Goal: Information Seeking & Learning: Learn about a topic

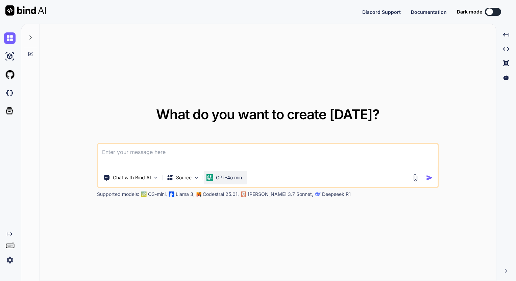
click at [220, 178] on p "GPT-4o min.." at bounding box center [230, 177] width 29 height 7
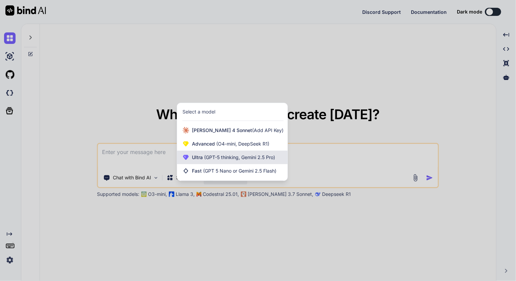
click at [252, 158] on span "(GPT-5 thinking, Gemini 2.5 Pro)" at bounding box center [239, 157] width 72 height 6
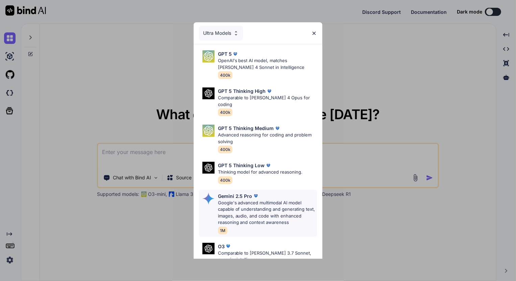
click at [244, 200] on p "Google's advanced multimodal AI model capable of understanding and generating t…" at bounding box center [267, 213] width 99 height 26
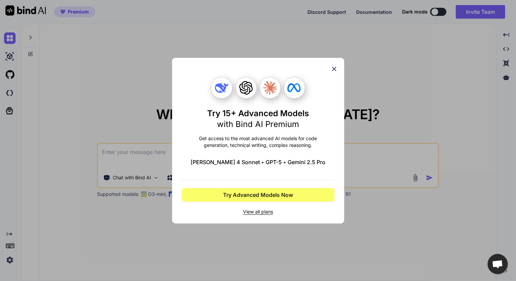
click at [337, 68] on div "Try 15+ Advanced Models with Bind AI Premium Get access to the most advanced AI…" at bounding box center [258, 141] width 172 height 166
click at [335, 68] on icon at bounding box center [333, 68] width 7 height 7
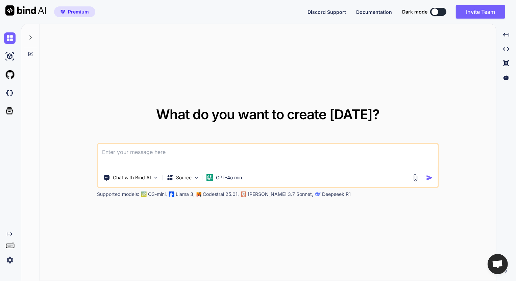
click at [9, 258] on img at bounding box center [9, 259] width 11 height 11
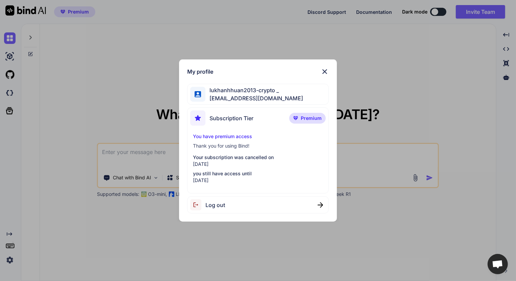
click at [327, 71] on img at bounding box center [324, 72] width 8 height 8
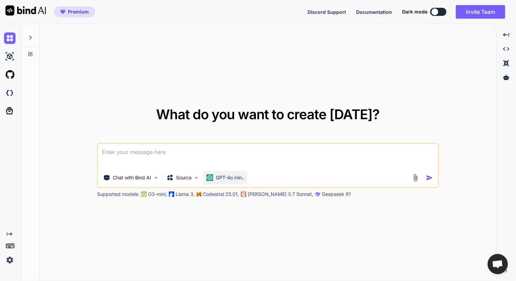
click at [222, 180] on p "GPT-4o min.." at bounding box center [230, 177] width 29 height 7
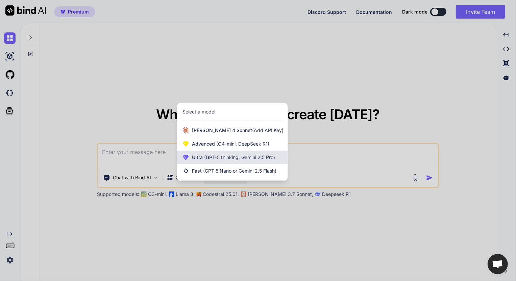
click at [246, 156] on span "(GPT-5 thinking, Gemini 2.5 Pro)" at bounding box center [239, 157] width 72 height 6
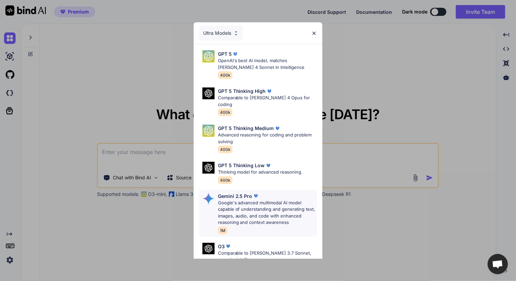
click at [247, 200] on p "Google's advanced multimodal AI model capable of understanding and generating t…" at bounding box center [267, 213] width 99 height 26
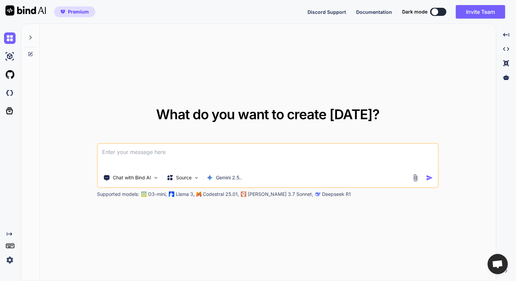
click at [415, 177] on img at bounding box center [415, 178] width 8 height 8
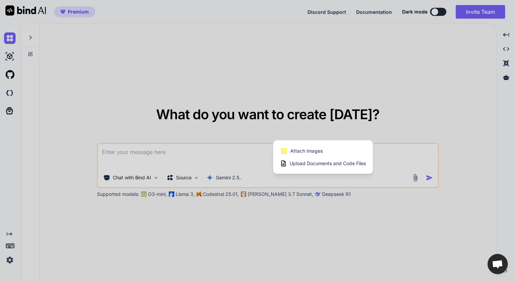
click at [324, 150] on div "Attach Images Image attachments are only supported in Claude and Gemini models." at bounding box center [323, 151] width 86 height 13
type textarea "x"
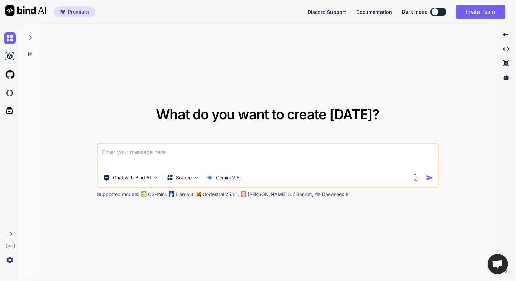
type input "C:\fakepath\screenshot.3.png"
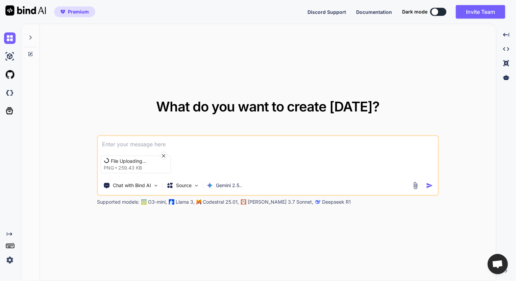
click at [151, 141] on textarea at bounding box center [268, 142] width 340 height 12
type textarea "gõ lại chữ trong ảnh"
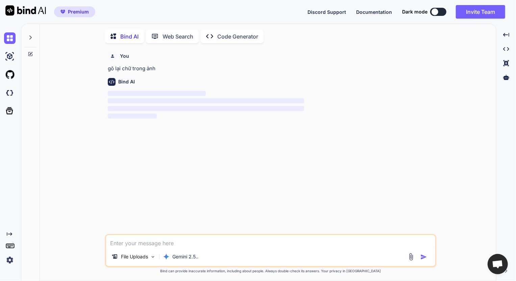
scroll to position [2, 0]
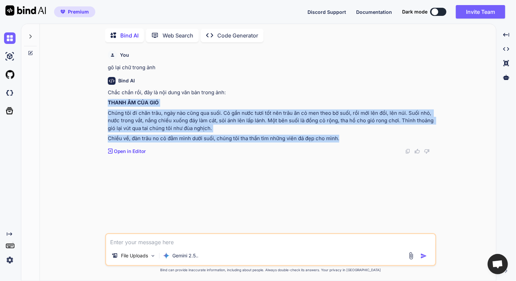
drag, startPoint x: 108, startPoint y: 101, endPoint x: 353, endPoint y: 140, distance: 248.2
click at [353, 140] on div "Chắc chắn rồi, đây là nội dung văn bản trong ảnh: THANH ÂM CỦA GIÓ Chúng tôi đi…" at bounding box center [271, 116] width 327 height 54
copy div "THANH ÂM CỦA GIÓ Chúng tôi đi chăn trâu, ngày nào cũng qua suối. Cỏ gần nước tư…"
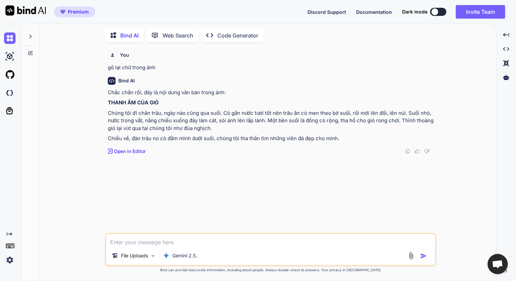
click at [181, 244] on textarea at bounding box center [270, 240] width 329 height 12
type textarea "Gõ lại chữ"
click at [410, 255] on img at bounding box center [411, 256] width 8 height 8
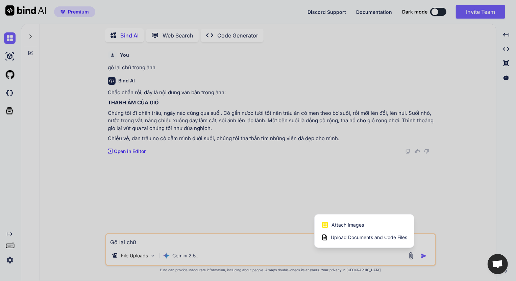
click at [369, 225] on div "Attach Images Image attachments are only supported in Claude and Gemini models." at bounding box center [364, 224] width 86 height 13
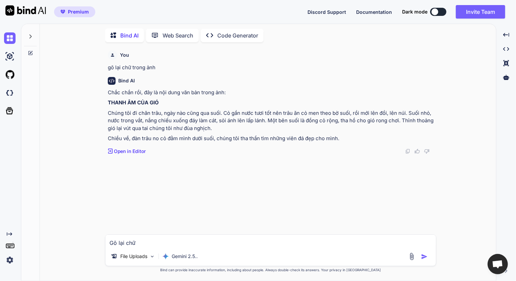
type input "C:\fakepath\screenshot.4.png"
click at [423, 257] on img "button" at bounding box center [424, 256] width 7 height 7
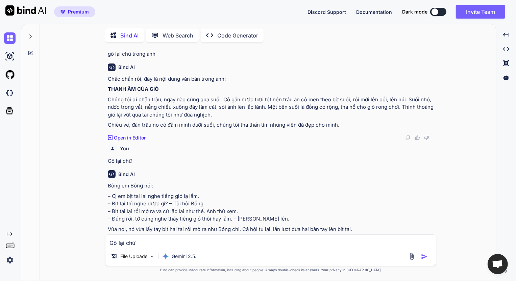
scroll to position [61, 0]
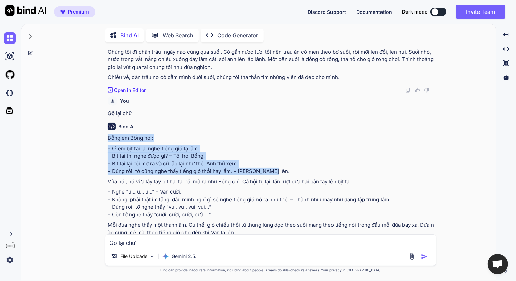
drag, startPoint x: 108, startPoint y: 138, endPoint x: 323, endPoint y: 169, distance: 217.9
click at [323, 169] on div "Bỗng em Bống nói: – Ơ, em bịt tai lại nghe tiếng gió lạ lắm. – Bịt tai thì nghe…" at bounding box center [271, 209] width 327 height 151
copy div "Bỗng em Bống nói: – Ơ, em bịt tai lại nghe tiếng gió lạ lắm. – Bịt tai thì nghe…"
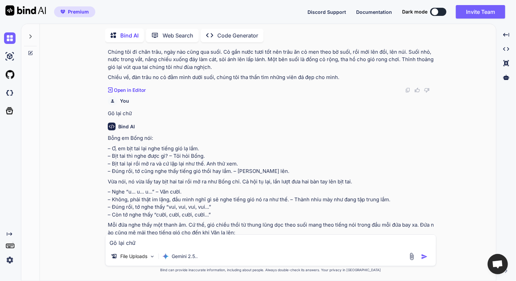
click at [321, 196] on p "– Nghe “u... u... u...” – Văn cười. – Không, phải thật im lặng, đầu mình nghĩ g…" at bounding box center [271, 203] width 327 height 30
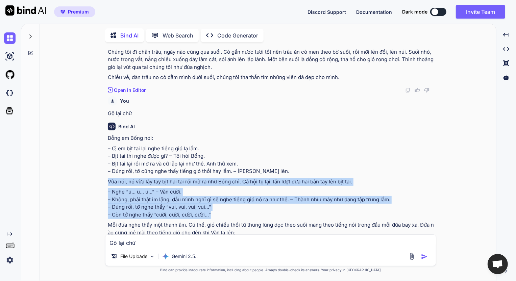
drag, startPoint x: 107, startPoint y: 181, endPoint x: 243, endPoint y: 212, distance: 140.3
click at [243, 212] on div "You gõ lại chữ trong ảnh Bind AI Chắc chắn rồi, đây là nội dung văn bản trong ả…" at bounding box center [271, 141] width 330 height 187
copy div "Vừa nói, nó vừa lấy tay bịt hai tai rồi mở ra như Bống chỉ. Cả hội tụ lại, lần …"
click at [329, 216] on p "– Nghe “u... u... u...” – Văn cười. – Không, phải thật im lặng, đầu mình nghĩ g…" at bounding box center [271, 203] width 327 height 30
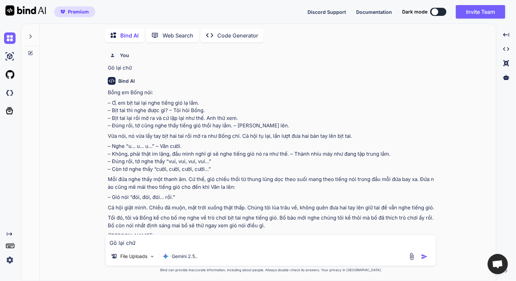
scroll to position [131, 0]
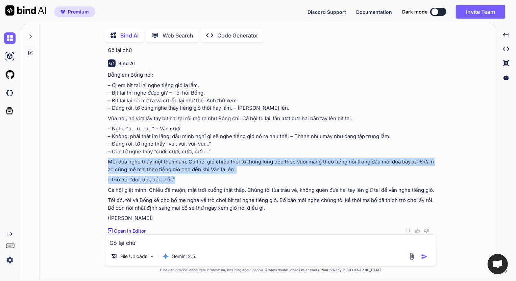
drag, startPoint x: 108, startPoint y: 153, endPoint x: 187, endPoint y: 168, distance: 80.0
click at [187, 168] on div "Bỗng em Bống nói: – Ơ, em bịt tai lại nghe tiếng gió lạ lắm. – Bịt tai thì nghe…" at bounding box center [271, 146] width 327 height 151
copy div "Mỗi đứa nghe thấy một thanh âm. Cứ thế, gió chiều thổi từ thung lũng dọc theo s…"
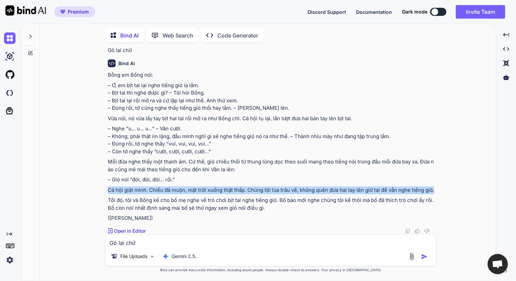
drag, startPoint x: 108, startPoint y: 182, endPoint x: 137, endPoint y: 191, distance: 30.7
click at [137, 191] on p "Cả hội giật mình. Chiều đã muộn, mặt trời xuống thật thấp. Chúng tôi lùa trâu v…" at bounding box center [271, 190] width 327 height 8
copy p "Cả hội giật mình. Chiều đã muộn, mặt trời xuống thật thấp. Chúng tôi lùa trâu v…"
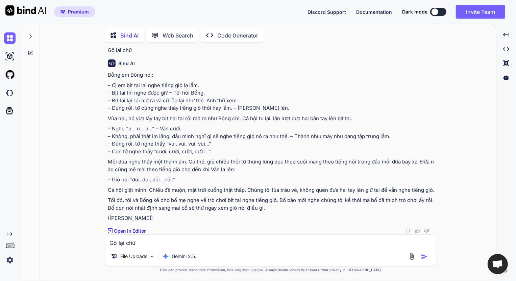
click at [326, 210] on p "Tối đó, tôi và Bống kể cho bố mẹ nghe về trò chơi bịt tai nghe tiếng gió. Bố bả…" at bounding box center [271, 204] width 327 height 15
drag, startPoint x: 108, startPoint y: 199, endPoint x: 275, endPoint y: 212, distance: 167.0
click at [275, 212] on div "Bỗng em Bống nói: – Ơ, em bịt tai lại nghe tiếng gió lạ lắm. – Bịt tai thì nghe…" at bounding box center [271, 146] width 327 height 151
copy div "Tối đó, tôi và Bống kể cho bố mẹ nghe về trò chơi bịt tai nghe tiếng gió. Bố bả…"
click at [189, 244] on textarea "Gõ lại chữ" at bounding box center [270, 241] width 330 height 12
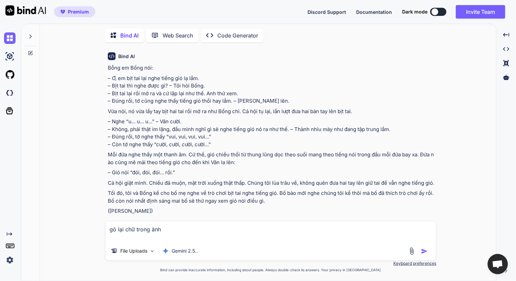
type textarea "gõ lại chữ trong ảnh"
click at [411, 250] on img at bounding box center [412, 251] width 8 height 8
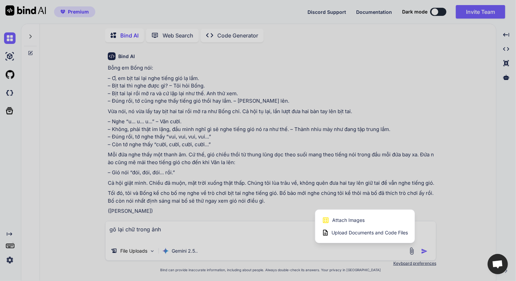
click at [370, 216] on div "Attach Images Image attachments are only supported in Claude and Gemini models." at bounding box center [365, 220] width 86 height 13
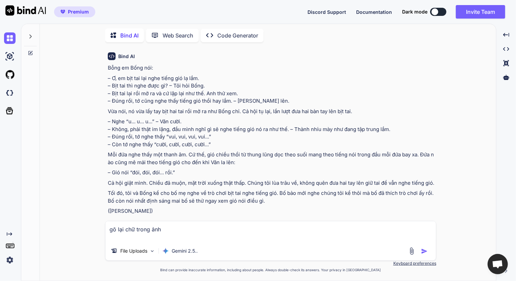
type input "C:\fakepath\screenshot.5.png"
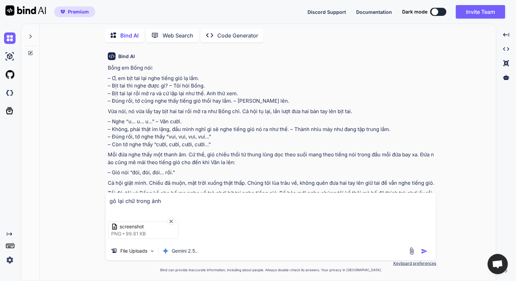
click at [423, 252] on img "button" at bounding box center [424, 251] width 7 height 7
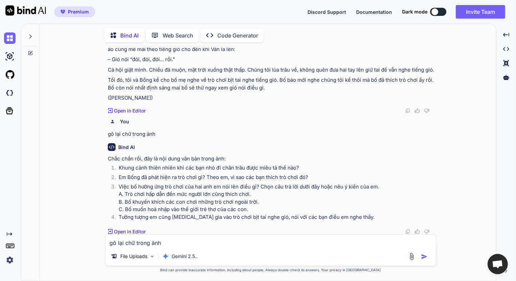
scroll to position [252, 0]
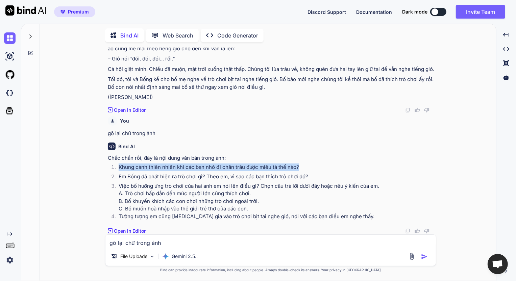
drag, startPoint x: 118, startPoint y: 167, endPoint x: 310, endPoint y: 171, distance: 192.2
click at [310, 171] on li "Khung cảnh thiên nhiên khi các bạn nhỏ đi chăn trâu được miêu tả thế nào?" at bounding box center [273, 167] width 321 height 9
copy p "Khung cảnh thiên nhiên khi các bạn nhỏ đi chăn trâu được miêu tả thế nào?"
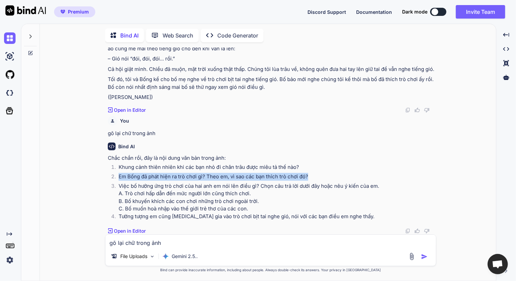
drag, startPoint x: 118, startPoint y: 177, endPoint x: 315, endPoint y: 176, distance: 197.2
click at [315, 176] on li "Em Bống đã phát hiện ra trò chơi gì? Theo em, vì sao các bạn thích trò chơi đó?" at bounding box center [273, 177] width 321 height 9
copy p "Em Bống đã phát hiện ra trò chơi gì? Theo em, vì sao các bạn thích trò chơi đó?"
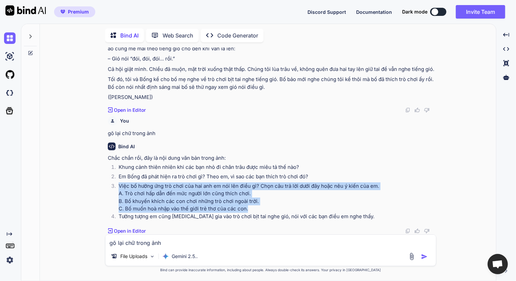
drag, startPoint x: 119, startPoint y: 188, endPoint x: 326, endPoint y: 207, distance: 207.9
click at [326, 207] on p "Việc bố hưởng ứng trò chơi của hai anh em nói lên điều gì? Chọn câu trả lời dướ…" at bounding box center [277, 197] width 316 height 30
copy p "Việc bố hưởng ứng trò chơi của hai anh em nói lên điều gì? Chọn câu trả lời dướ…"
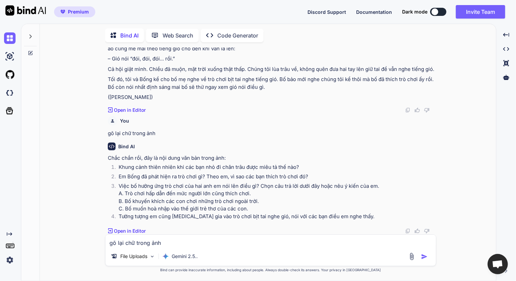
click at [341, 257] on div "File Uploads Gemini 2.5.." at bounding box center [270, 258] width 330 height 16
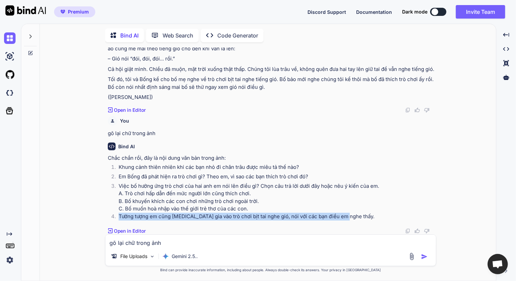
drag, startPoint x: 352, startPoint y: 216, endPoint x: 107, endPoint y: 215, distance: 244.5
click at [107, 215] on div "You gõ lại chữ trong ảnh Bind AI Chắc chắn rồi, đây là nội dung văn bản trong ả…" at bounding box center [271, 141] width 330 height 187
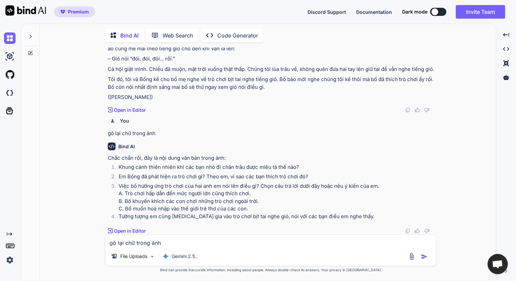
click at [204, 246] on div "gõ lại chữ trong ảnh File Uploads Gemini 2.5.." at bounding box center [270, 250] width 331 height 32
click at [197, 240] on textarea "gõ lại chữ trong ảnh" at bounding box center [270, 241] width 330 height 12
type textarea "GÕ lại chữ"
click at [409, 254] on img at bounding box center [412, 257] width 8 height 8
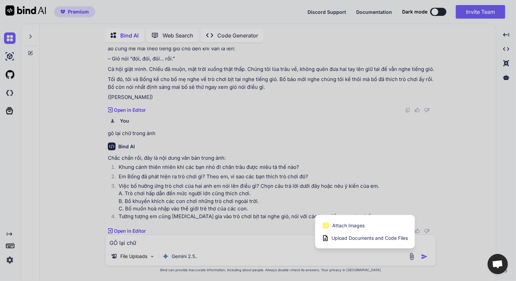
click at [342, 225] on span "Attach Images" at bounding box center [348, 225] width 32 height 7
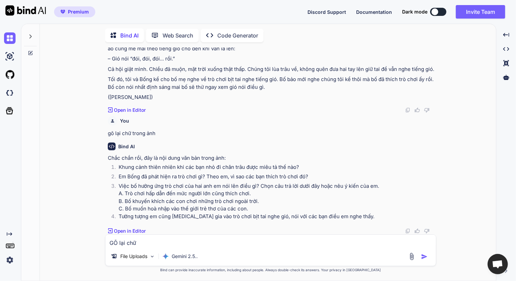
type input "C:\fakepath\screenshot.6.png"
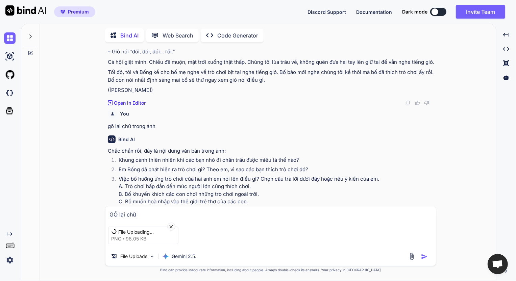
click at [171, 226] on icon at bounding box center [171, 226] width 3 height 3
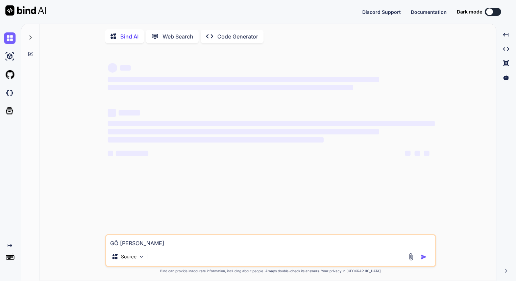
type textarea "x"
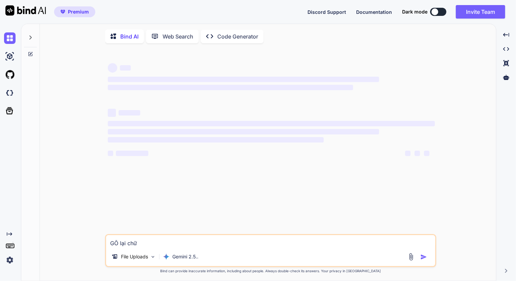
click at [30, 37] on icon at bounding box center [30, 37] width 5 height 5
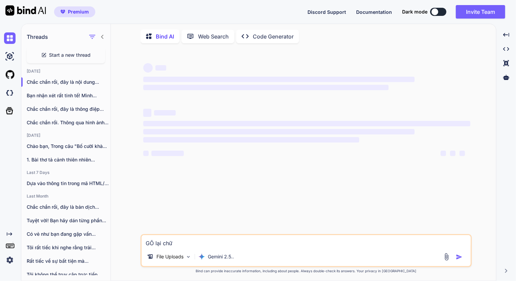
click at [61, 56] on span "Start a new thread" at bounding box center [70, 55] width 42 height 7
type textarea "x"
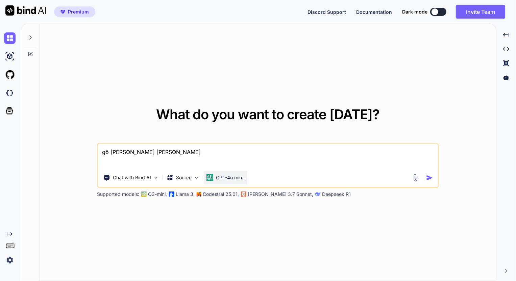
click at [223, 177] on p "GPT-4o min.." at bounding box center [230, 177] width 29 height 7
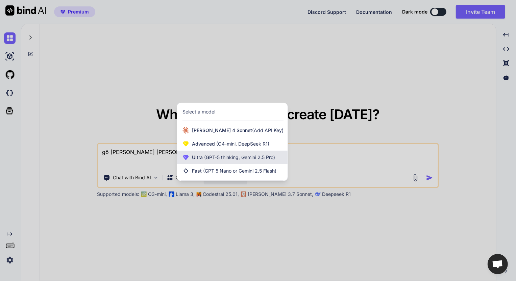
click at [226, 158] on span "(GPT-5 thinking, Gemini 2.5 Pro)" at bounding box center [239, 157] width 72 height 6
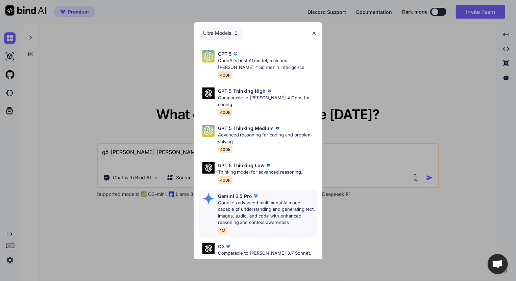
click at [233, 200] on p "Google's advanced multimodal AI model capable of understanding and generating t…" at bounding box center [267, 213] width 99 height 26
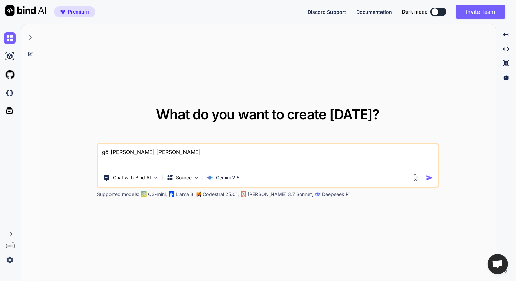
click at [417, 176] on img at bounding box center [415, 178] width 8 height 8
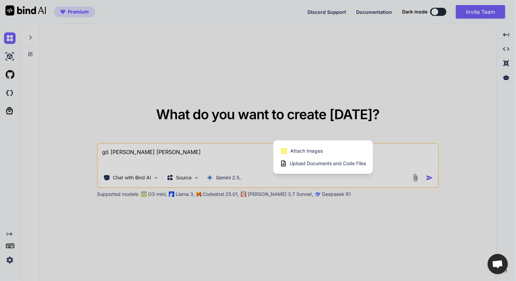
click at [316, 151] on span "Attach Images" at bounding box center [306, 151] width 32 height 7
type textarea "x"
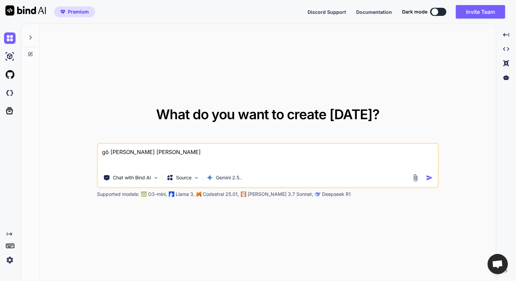
type input "C:\fakepath\screenshot.6.png"
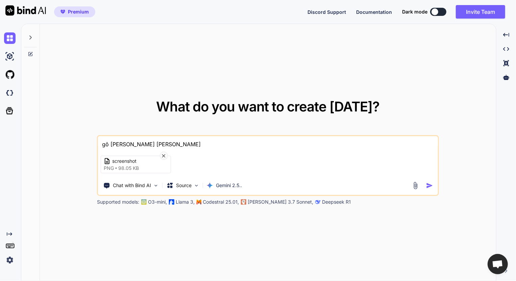
click at [429, 185] on img "button" at bounding box center [429, 185] width 7 height 7
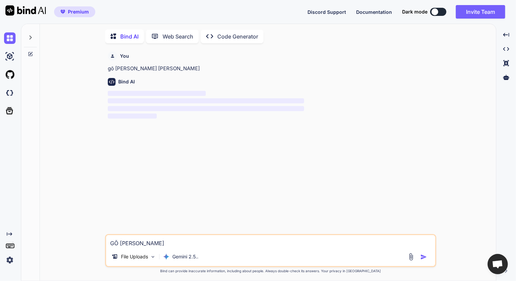
scroll to position [2, 0]
click at [153, 110] on span "‌" at bounding box center [206, 107] width 196 height 6
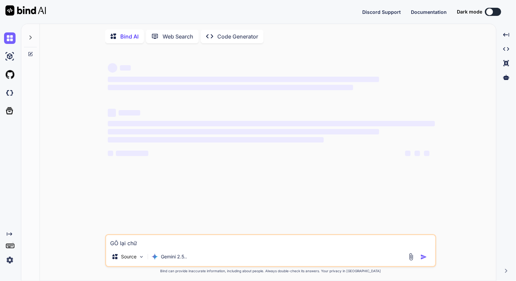
type textarea "x"
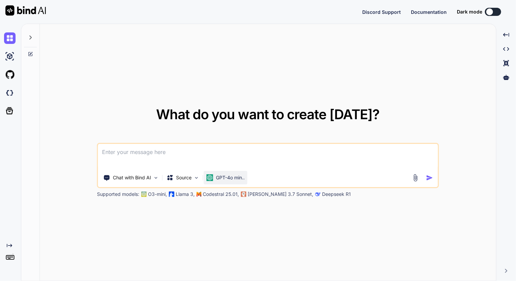
click at [232, 179] on p "GPT-4o min.." at bounding box center [230, 177] width 29 height 7
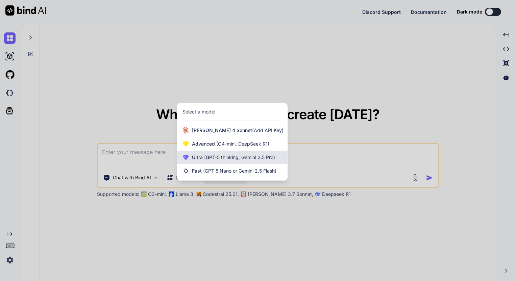
click at [238, 157] on span "(GPT-5 thinking, Gemini 2.5 Pro)" at bounding box center [239, 157] width 72 height 6
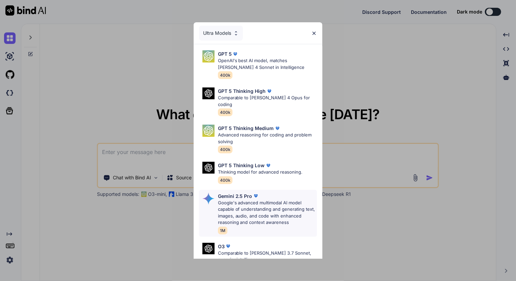
click at [252, 202] on p "Google's advanced multimodal AI model capable of understanding and generating t…" at bounding box center [267, 213] width 99 height 26
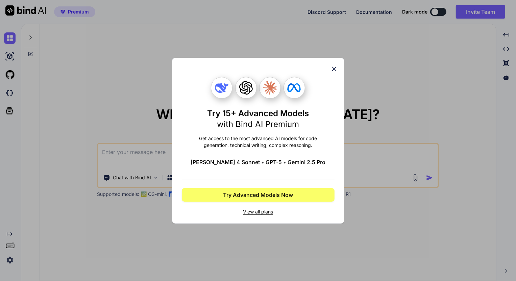
click at [334, 68] on icon at bounding box center [334, 69] width 4 height 4
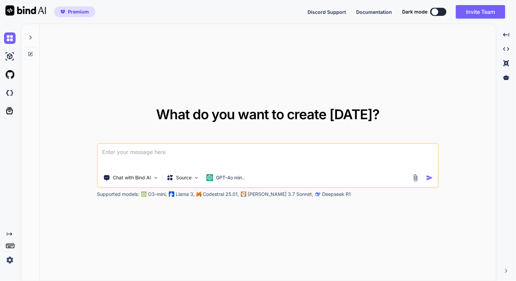
click at [10, 260] on img at bounding box center [9, 259] width 11 height 11
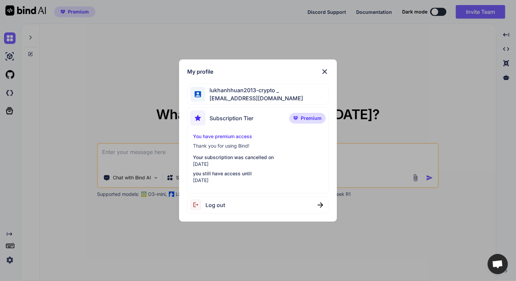
click at [327, 70] on img at bounding box center [324, 72] width 8 height 8
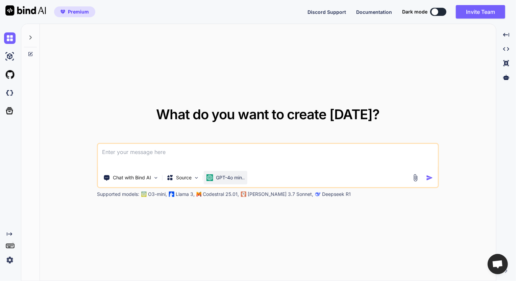
click at [238, 180] on p "GPT-4o min.." at bounding box center [230, 177] width 29 height 7
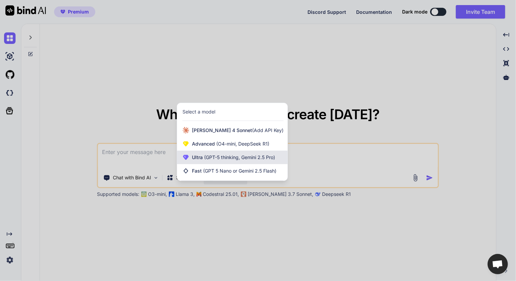
click at [257, 159] on span "(GPT-5 thinking, Gemini 2.5 Pro)" at bounding box center [239, 157] width 72 height 6
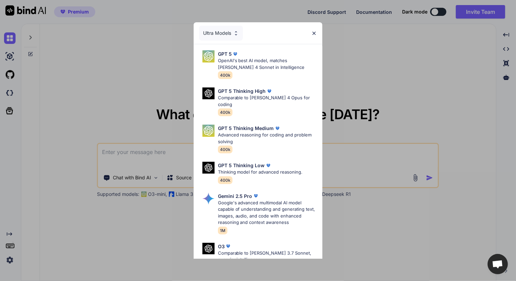
click at [240, 200] on p "Google's advanced multimodal AI model capable of understanding and generating t…" at bounding box center [267, 213] width 99 height 26
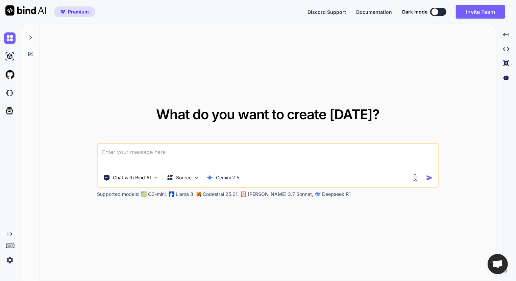
click at [222, 160] on textarea at bounding box center [268, 156] width 340 height 25
click at [417, 178] on img at bounding box center [415, 178] width 8 height 8
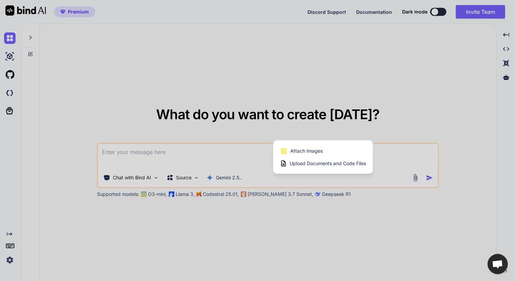
click at [320, 154] on span "Attach Images" at bounding box center [306, 151] width 32 height 7
type textarea "x"
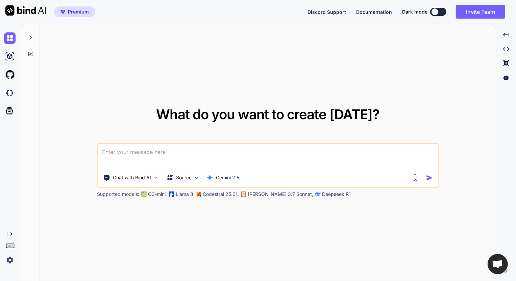
type input "C:\fakepath\screenshot.7.png"
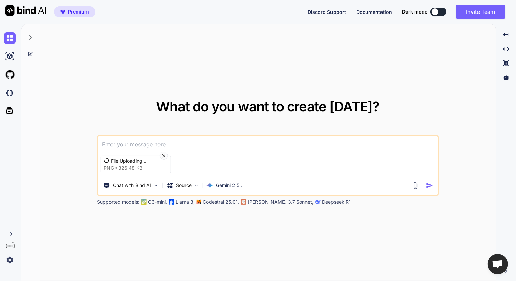
click at [152, 145] on textarea at bounding box center [268, 142] width 340 height 12
type textarea "Gõ lại chữ có trong ảnh"
click at [428, 185] on img "button" at bounding box center [429, 185] width 7 height 7
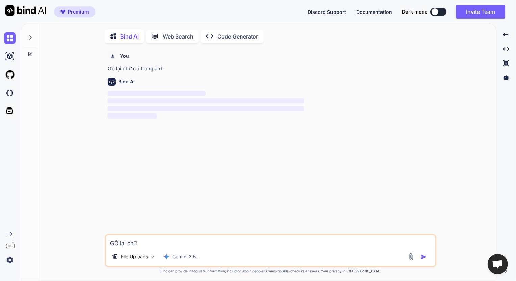
scroll to position [2, 0]
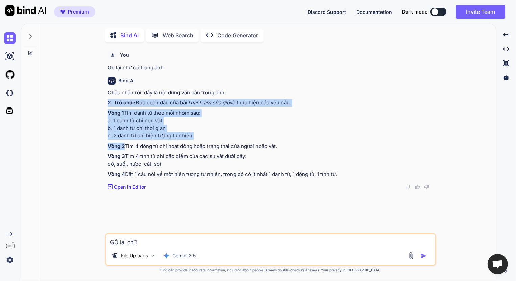
drag, startPoint x: 108, startPoint y: 102, endPoint x: 203, endPoint y: 164, distance: 113.3
click at [186, 151] on div "Chắc chắn rồi, đây là nội dung văn bản trong ảnh: 2. Trò chơi: Đọc đoạn đầu của…" at bounding box center [271, 133] width 327 height 89
click at [330, 178] on p "Vòng 4 Đặt 1 câu nói về một hiện tượng tự nhiên, trong đó có ít nhất 1 danh từ,…" at bounding box center [271, 175] width 327 height 8
copy div "2. Trò chơi: Đọc đoạn đầu của bài Thanh âm của gió và thực hiện các yêu cầu. Vò…"
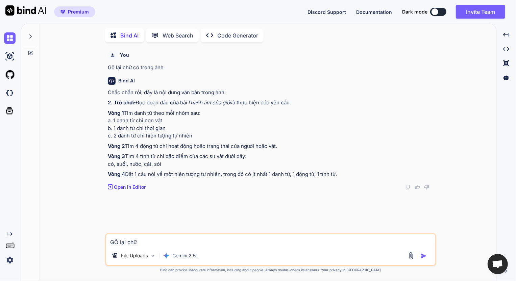
click at [139, 240] on textarea "GÕ lại chữ" at bounding box center [270, 240] width 329 height 12
drag, startPoint x: 152, startPoint y: 242, endPoint x: 102, endPoint y: 242, distance: 49.6
click at [102, 242] on div "You Gõ lại chữ có trong ảnh Bind AI Chắc chắn rồi, đây là nội dung văn bản tron…" at bounding box center [270, 164] width 450 height 233
type textarea "Giải các yêu cầu trong vòng 1-2-3-4 trên"
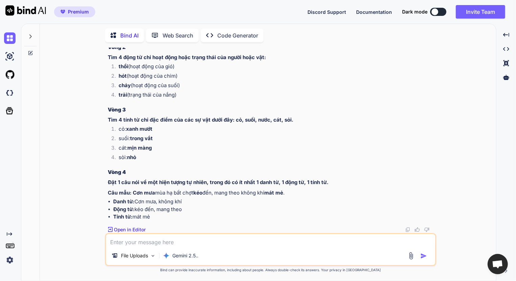
scroll to position [331, 0]
click at [150, 245] on textarea at bounding box center [270, 240] width 329 height 12
paste textarea "#Chúng tôi đi chăn trâu, ngày nào cũng qua suối. Cỏ gần nước tươi tốt nên trâu …"
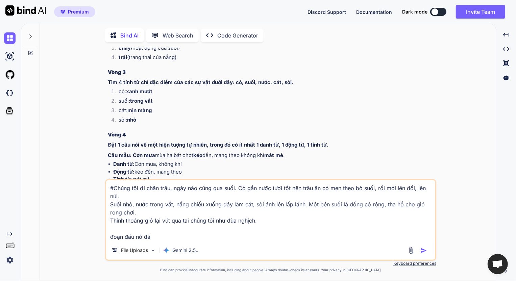
type textarea "#Chúng tôi đi chăn trâu, ngày nào cũng qua suối. Cỏ gần nước tươi tốt nên trâu …"
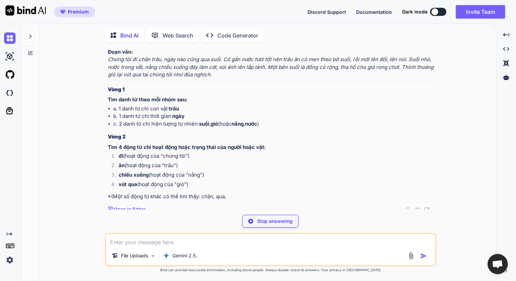
scroll to position [571, 0]
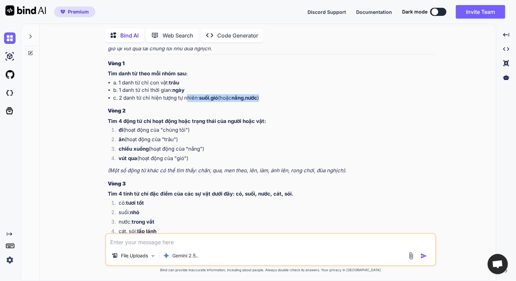
drag, startPoint x: 271, startPoint y: 137, endPoint x: 186, endPoint y: 136, distance: 85.1
click at [186, 102] on li "c. 2 danh từ chỉ hiện tượng tự nhiên: suối , gió (hoặc nắng , nước )" at bounding box center [273, 98] width 321 height 8
click at [130, 78] on p "Tìm danh từ theo mỗi nhóm sau:" at bounding box center [271, 74] width 327 height 8
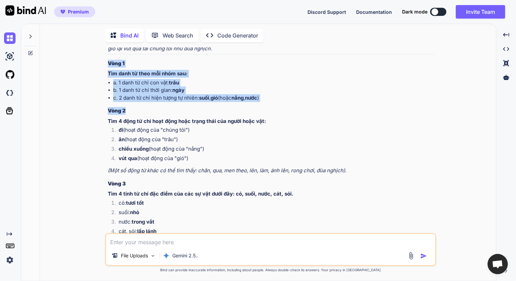
drag, startPoint x: 106, startPoint y: 101, endPoint x: 209, endPoint y: 151, distance: 114.6
click at [209, 151] on div "You Gõ lại chữ có trong ảnh Bind AI Chắc chắn rồi, đây là nội dung văn bản tron…" at bounding box center [271, 140] width 330 height 185
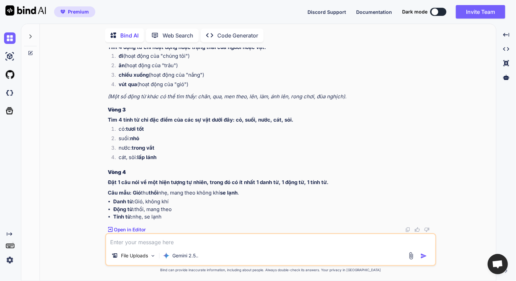
scroll to position [682, 0]
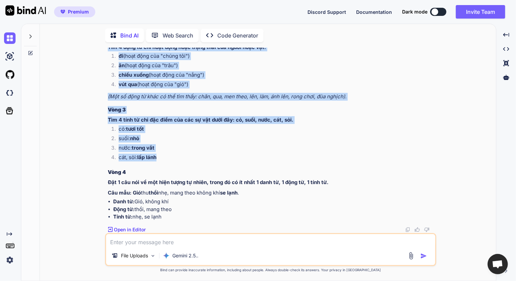
click at [163, 159] on li "cát, sỏi: lấp lánh" at bounding box center [273, 158] width 321 height 9
copy div "Vòng 1 Tìm danh từ theo mỗi nhóm sau: a. 1 danh từ chỉ con vật: trâu b. 1 danh …"
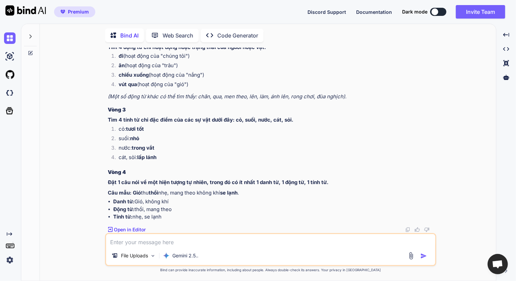
click at [197, 242] on textarea at bounding box center [270, 240] width 329 height 12
click at [29, 35] on icon at bounding box center [30, 36] width 5 height 5
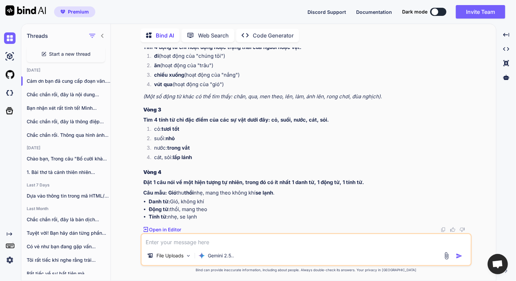
click at [78, 54] on span "Start a new thread" at bounding box center [70, 54] width 42 height 7
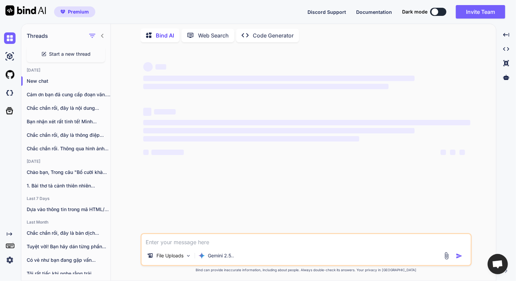
scroll to position [0, 0]
click at [45, 78] on p "New chat" at bounding box center [69, 81] width 84 height 7
click at [42, 79] on p "New chat" at bounding box center [69, 81] width 84 height 7
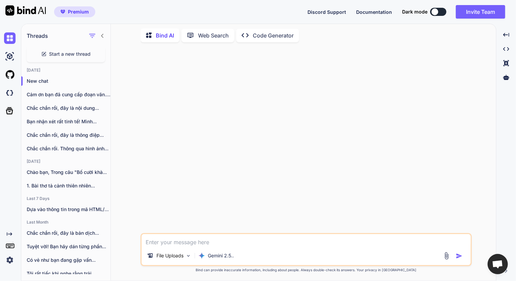
click at [446, 255] on img at bounding box center [446, 256] width 8 height 8
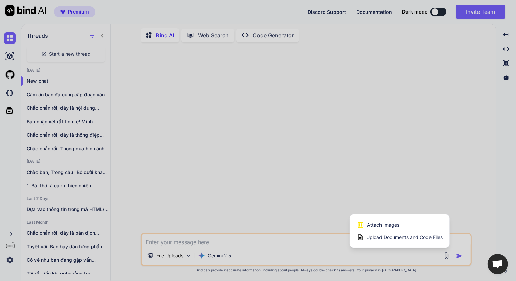
click at [394, 224] on span "Attach Images" at bounding box center [383, 225] width 32 height 7
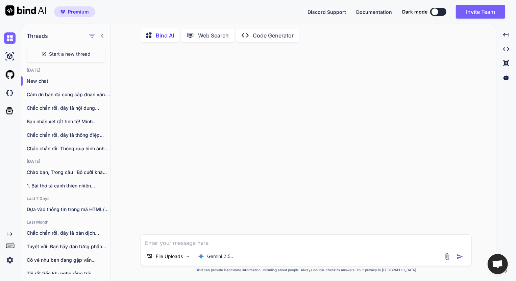
type input "C:\fakepath\screenshot.9.png"
click at [186, 214] on textarea at bounding box center [306, 212] width 330 height 12
type textarea "Gõ lại chữ"
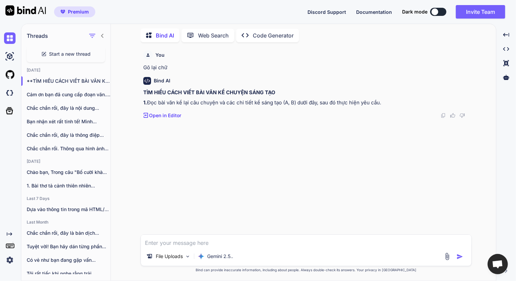
click at [180, 242] on textarea at bounding box center [306, 241] width 330 height 12
type textarea "Gõ lại chữ"
click at [447, 252] on img at bounding box center [447, 251] width 8 height 8
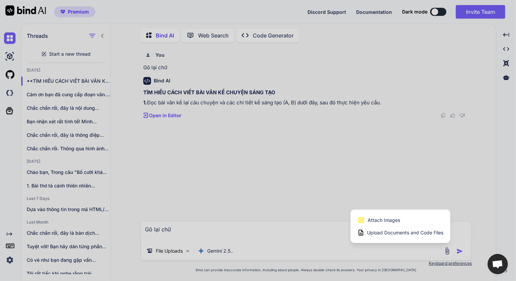
click at [392, 218] on span "Attach Images" at bounding box center [383, 220] width 32 height 7
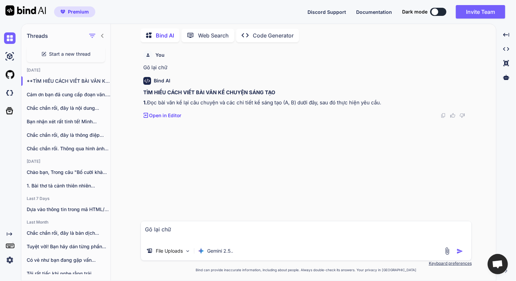
type input "C:\fakepath\screenshot.10.png"
click at [455, 250] on div at bounding box center [454, 251] width 23 height 8
click at [459, 251] on img "button" at bounding box center [459, 251] width 7 height 7
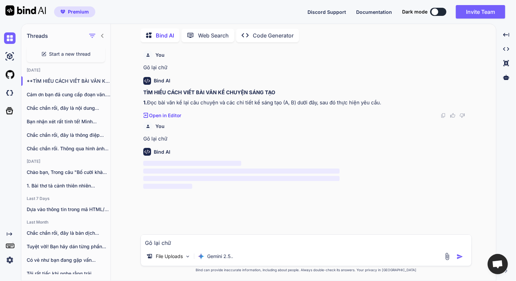
drag, startPoint x: 144, startPoint y: 91, endPoint x: 391, endPoint y: 101, distance: 247.4
click at [391, 101] on div "TÌM HIỂU CÁCH VIẾT BÀI VĂN KỂ CHUYỆN SÁNG TẠO 1. Đọc bài văn kể lại câu chuyện …" at bounding box center [306, 98] width 327 height 18
copy div "TÌM HIỂU CÁCH VIẾT BÀI VĂN KỂ CHUYỆN SÁNG TẠO 1. Đọc bài văn kể lại câu chuyện …"
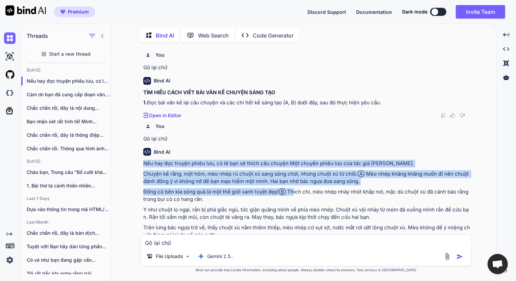
drag, startPoint x: 141, startPoint y: 164, endPoint x: 293, endPoint y: 192, distance: 155.3
click at [292, 192] on div "You Gõ lại chữ Bind AI TÌM HIỂU CÁCH VIẾT BÀI VĂN KỂ CHUYỆN SÁNG TẠO 1. Đọc bài…" at bounding box center [305, 164] width 331 height 233
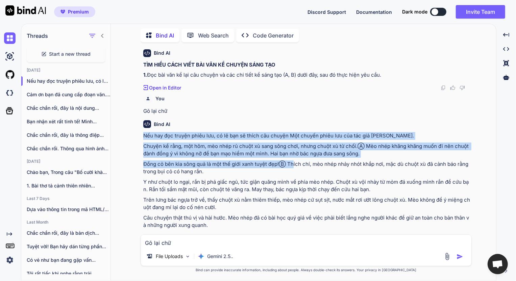
scroll to position [34, 0]
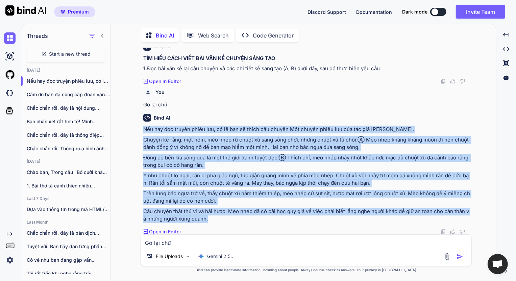
click at [223, 219] on p "Câu chuyện thật thú vị và hài hước. Mèo nhép đã có bài học quý giá về việc phải…" at bounding box center [306, 215] width 327 height 15
copy div "Nếu hay đọc truyện phiêu lưu, có lẽ bạn sẽ thích câu chuyện Một chuyến phiêu lư…"
click at [435, 230] on div "Created with Pixso. Open in Editor" at bounding box center [306, 231] width 327 height 7
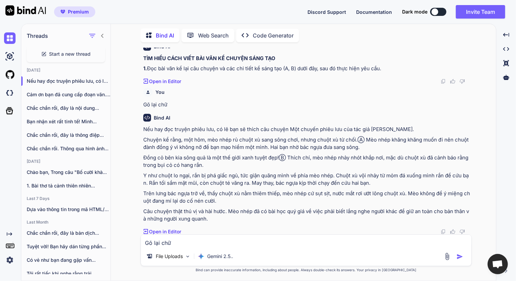
click at [195, 247] on div "Gõ lại chữ File Uploads Gemini 2.5.." at bounding box center [305, 250] width 331 height 32
click at [197, 243] on textarea "Gõ lại chữ" at bounding box center [306, 241] width 330 height 12
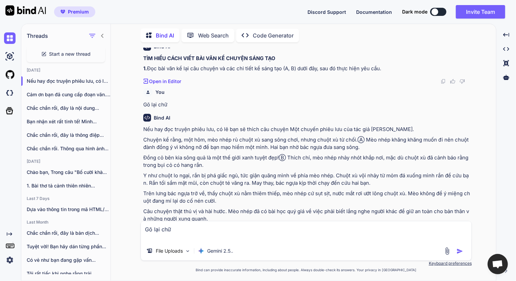
type textarea "Gõ lại chữ"
click at [446, 251] on img at bounding box center [447, 251] width 8 height 8
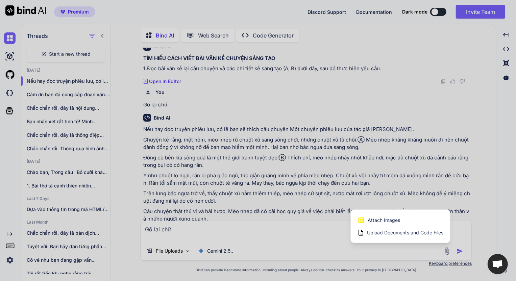
click at [402, 219] on div "Attach Images Image attachments are only supported in Claude and Gemini models." at bounding box center [400, 220] width 86 height 13
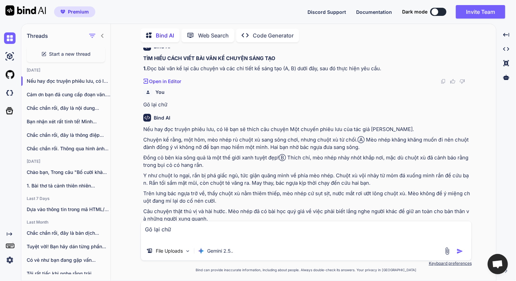
type input "C:\fakepath\screenshot.11.png"
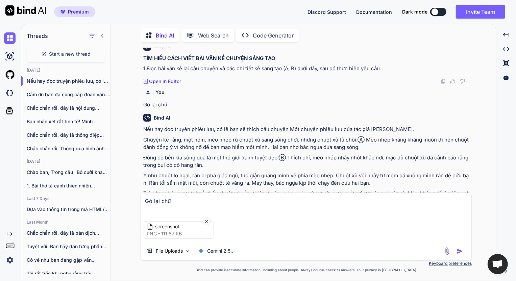
click at [460, 251] on img "button" at bounding box center [459, 251] width 7 height 7
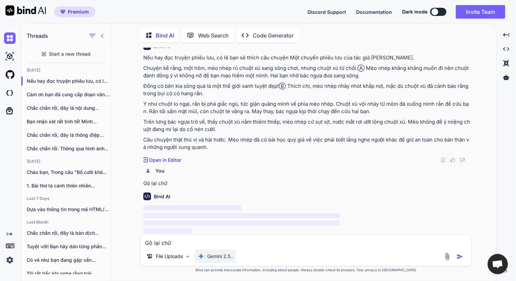
scroll to position [106, 0]
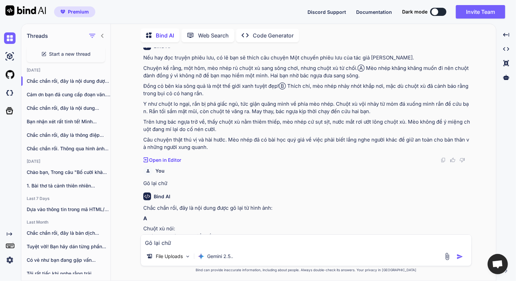
click at [425, 196] on div "Bind AI" at bounding box center [306, 196] width 327 height 8
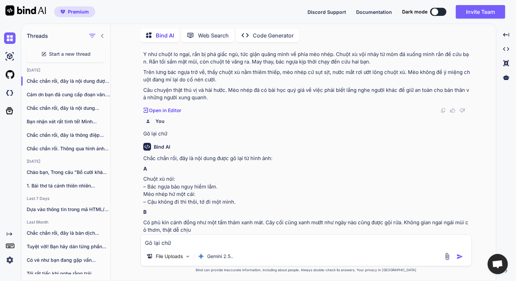
scroll to position [166, 0]
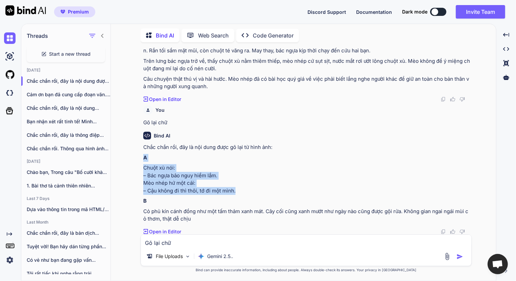
drag, startPoint x: 142, startPoint y: 156, endPoint x: 258, endPoint y: 187, distance: 119.9
click at [258, 187] on div "You Gõ lại chữ Bind AI TÌM HIỂU CÁCH VIẾT BÀI VĂN KỂ CHUYỆN SÁNG TẠO 1. Đọc bài…" at bounding box center [307, 141] width 330 height 187
copy div "A Chuột xù nói: – Bác ngựa bảo nguy hiểm lắm. Mèo nhép hứ một cái: – Cậu không …"
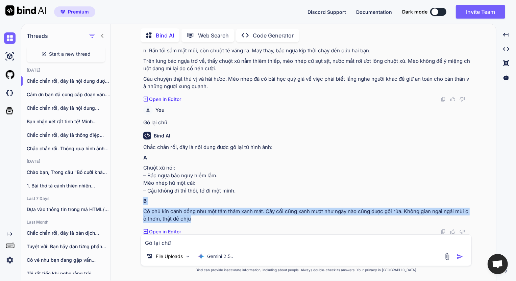
drag, startPoint x: 142, startPoint y: 200, endPoint x: 208, endPoint y: 215, distance: 67.7
click at [208, 215] on div "You Gõ lại chữ Bind AI TÌM HIỂU CÁCH VIẾT BÀI VĂN KỂ CHUYỆN SÁNG TẠO 1. Đọc bài…" at bounding box center [307, 141] width 330 height 187
copy div "B Cỏ phủ kín cánh đồng như một tấm thảm xanh mát. Cây cối cũng xanh mướt như ng…"
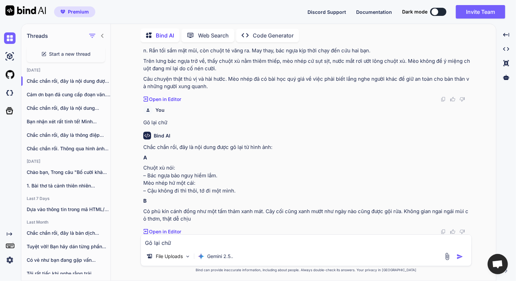
click at [208, 244] on textarea "Gõ lại chữ" at bounding box center [306, 241] width 330 height 12
type textarea "Gõ chữ"
click at [447, 255] on img at bounding box center [447, 257] width 8 height 8
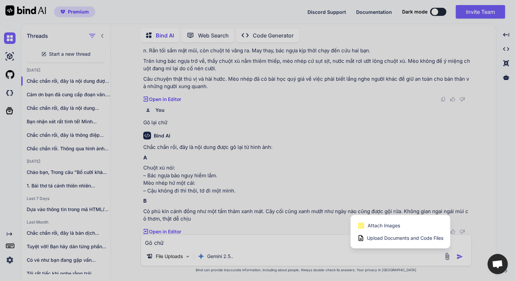
click at [398, 227] on span "Attach Images" at bounding box center [383, 225] width 32 height 7
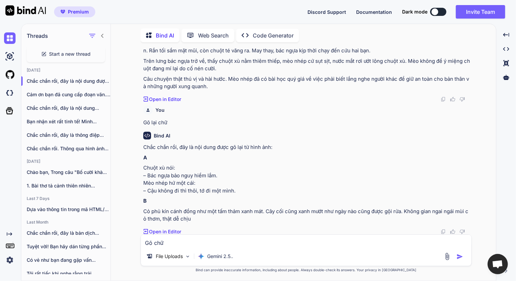
type input "C:\fakepath\screenshot.12.png"
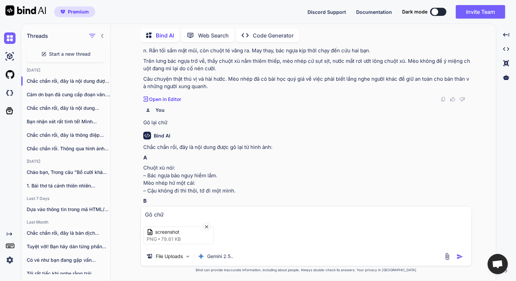
click at [459, 256] on img "button" at bounding box center [459, 256] width 7 height 7
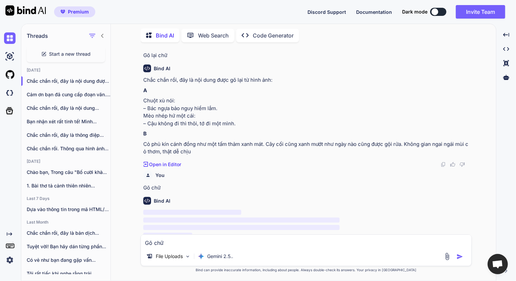
scroll to position [238, 0]
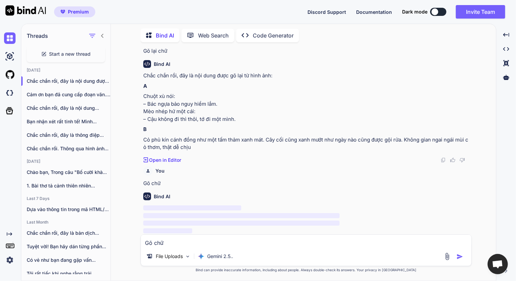
click at [411, 193] on div "Bind AI" at bounding box center [306, 196] width 327 height 8
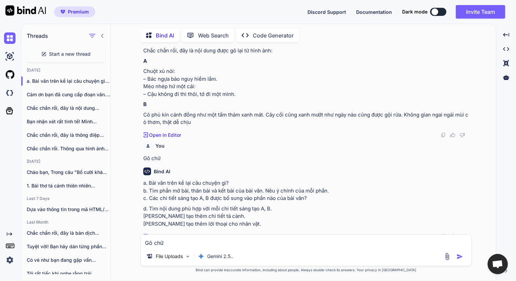
scroll to position [268, 0]
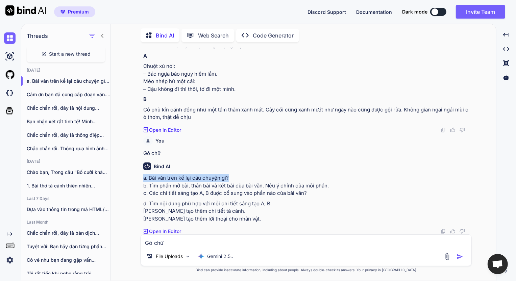
drag, startPoint x: 142, startPoint y: 178, endPoint x: 313, endPoint y: 175, distance: 170.2
click at [313, 175] on div "You Gõ lại chữ Bind AI TÌM HIỂU CÁCH VIẾT BÀI VĂN KỂ CHUYỆN SÁNG TẠO 1. Đọc bài…" at bounding box center [307, 141] width 330 height 187
copy p "a. Bài văn trên kể lại câu chuyện gì?"
click at [181, 243] on textarea "Gõ chữ" at bounding box center [306, 241] width 330 height 12
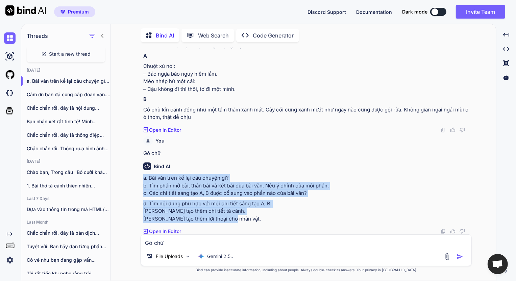
drag, startPoint x: 142, startPoint y: 179, endPoint x: 274, endPoint y: 217, distance: 137.0
click at [274, 217] on div "You Gõ lại chữ Bind AI TÌM HIỂU CÁCH VIẾT BÀI VĂN KỂ CHUYỆN SÁNG TẠO 1. Đọc bài…" at bounding box center [307, 141] width 330 height 187
copy div "a. Bài văn trên kể lại câu chuyện gì? b. Tìm phần mở bài, thân bài và kết bài c…"
click at [187, 197] on p "a. Bài văn trên kể lại câu chuyện gì? b. Tìm phần mở bài, thân bài và kết bài c…" at bounding box center [306, 185] width 327 height 23
click at [159, 189] on p "a. Bài văn trên kể lại câu chuyện gì? b. Tìm phần mở bài, thân bài và kết bài c…" at bounding box center [306, 185] width 327 height 23
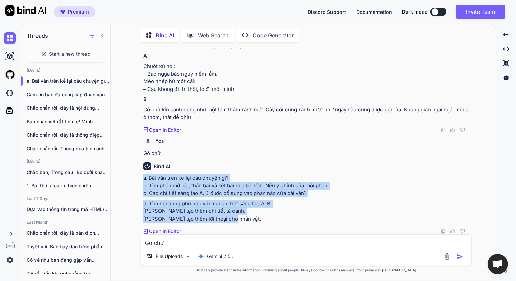
click at [154, 186] on p "a. Bài văn trên kể lại câu chuyện gì? b. Tìm phần mở bài, thân bài và kết bài c…" at bounding box center [306, 185] width 327 height 23
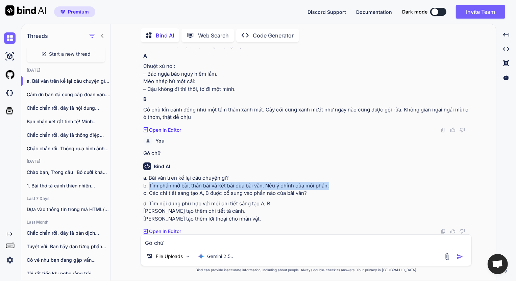
drag, startPoint x: 149, startPoint y: 186, endPoint x: 339, endPoint y: 187, distance: 189.8
click at [339, 187] on p "a. Bài văn trên kể lại câu chuyện gì? b. Tìm phần mở bài, thân bài và kết bài c…" at bounding box center [306, 185] width 327 height 23
copy p "Tìm phần mở bài, thân bài và kết bài của bài văn. Nêu ý chính của mỗi phần."
